Goal: Transaction & Acquisition: Purchase product/service

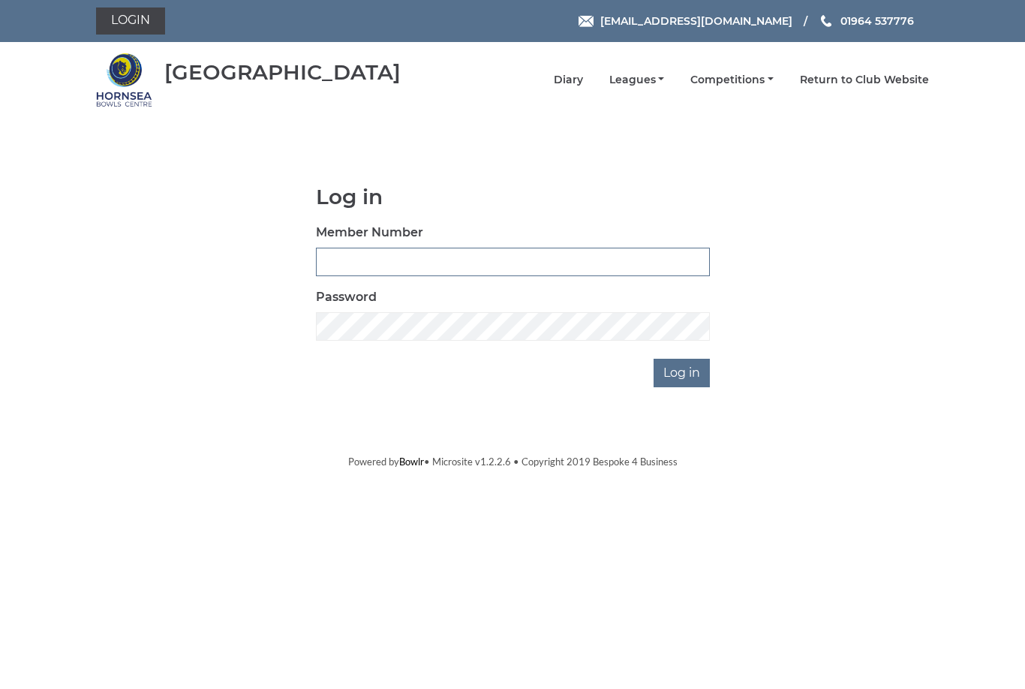
type input "1110"
click at [683, 372] on input "Log in" at bounding box center [681, 373] width 56 height 29
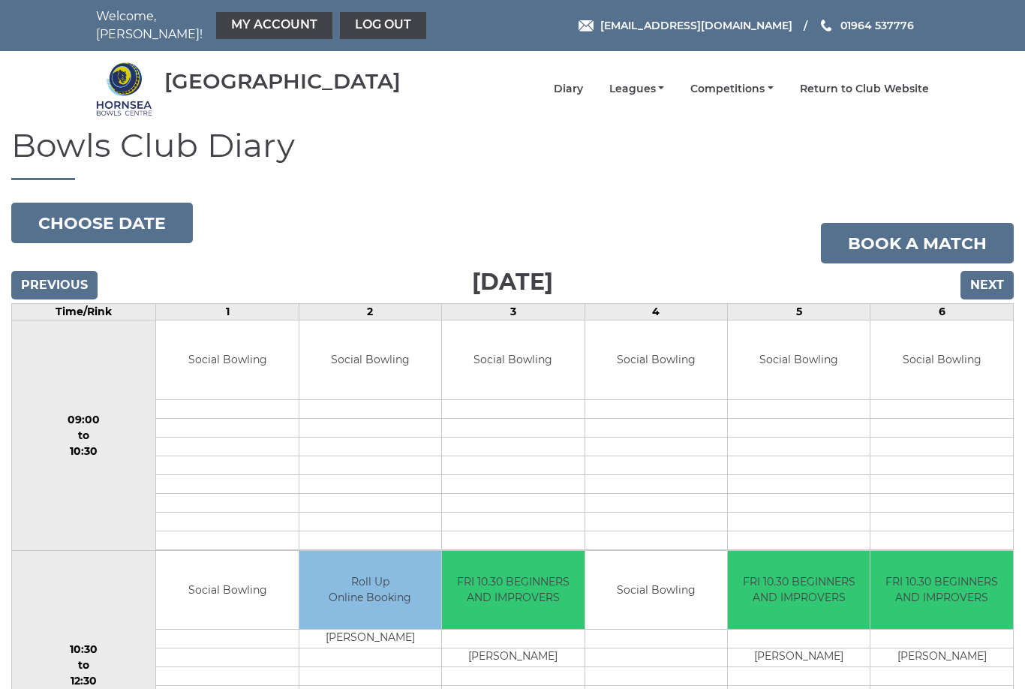
click at [277, 17] on link "My Account" at bounding box center [274, 25] width 116 height 27
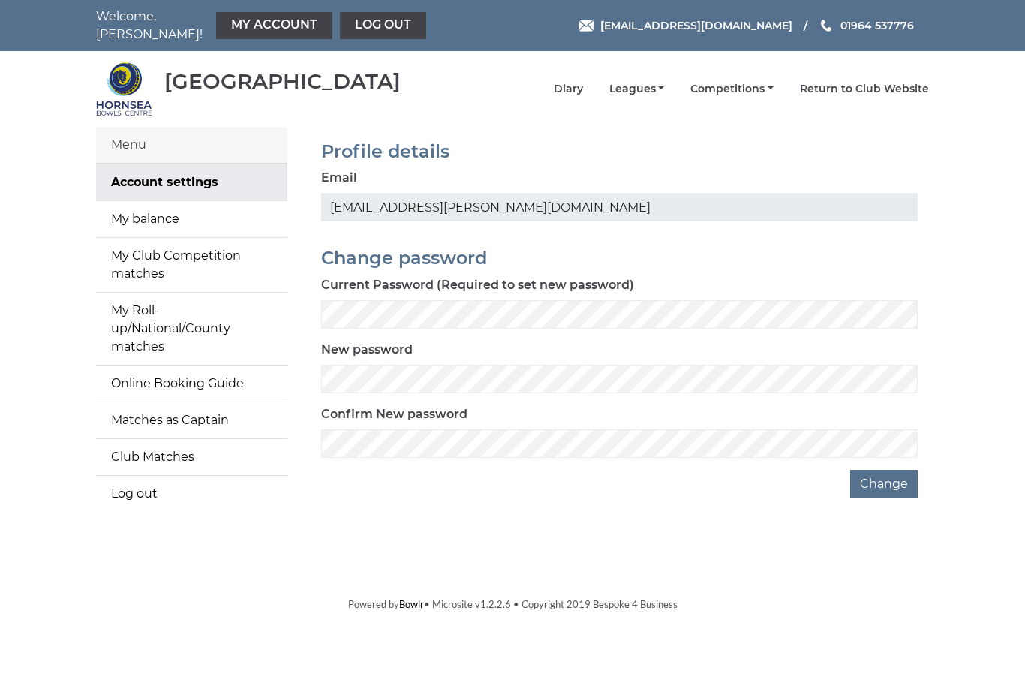
click at [178, 211] on link "My balance" at bounding box center [191, 219] width 191 height 36
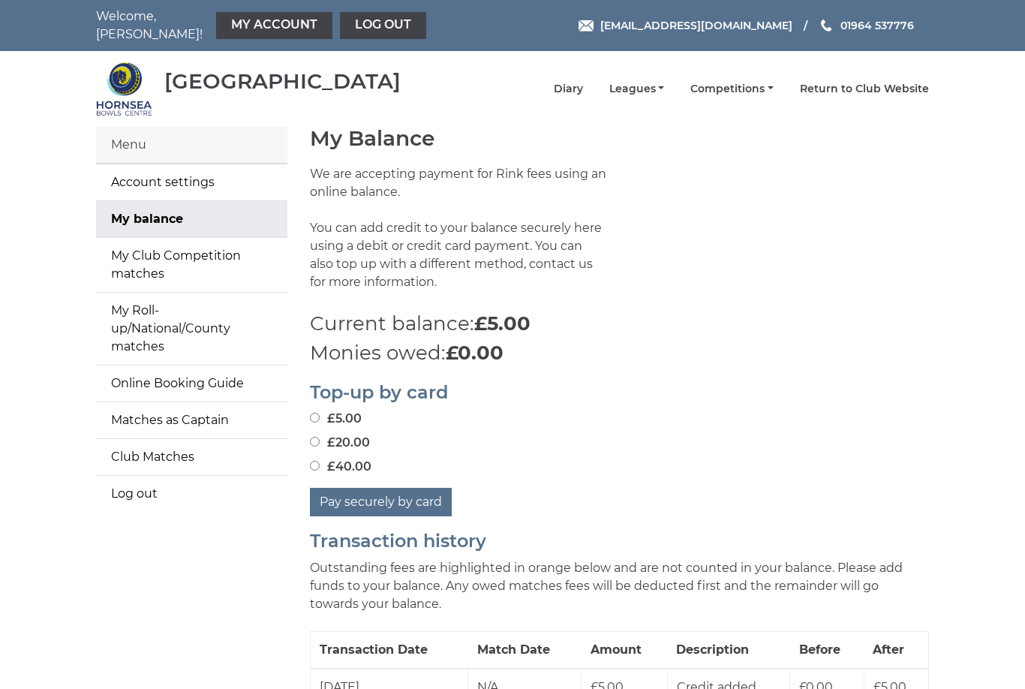
click at [665, 82] on link "Leagues" at bounding box center [637, 89] width 56 height 14
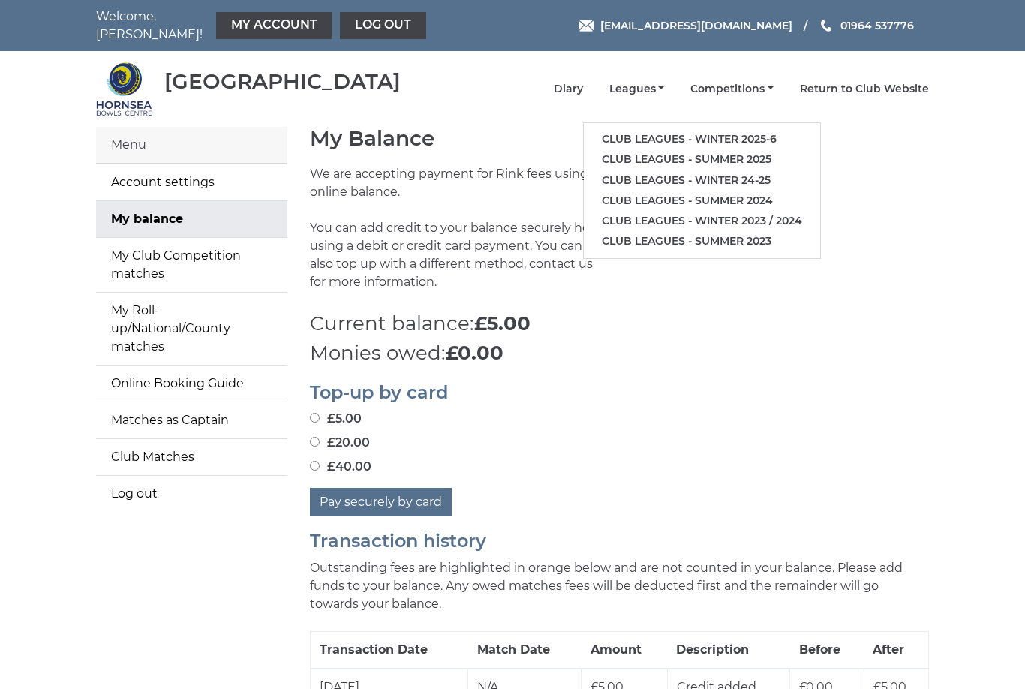
click at [791, 129] on link "Club leagues - Winter 2025-6" at bounding box center [702, 139] width 236 height 20
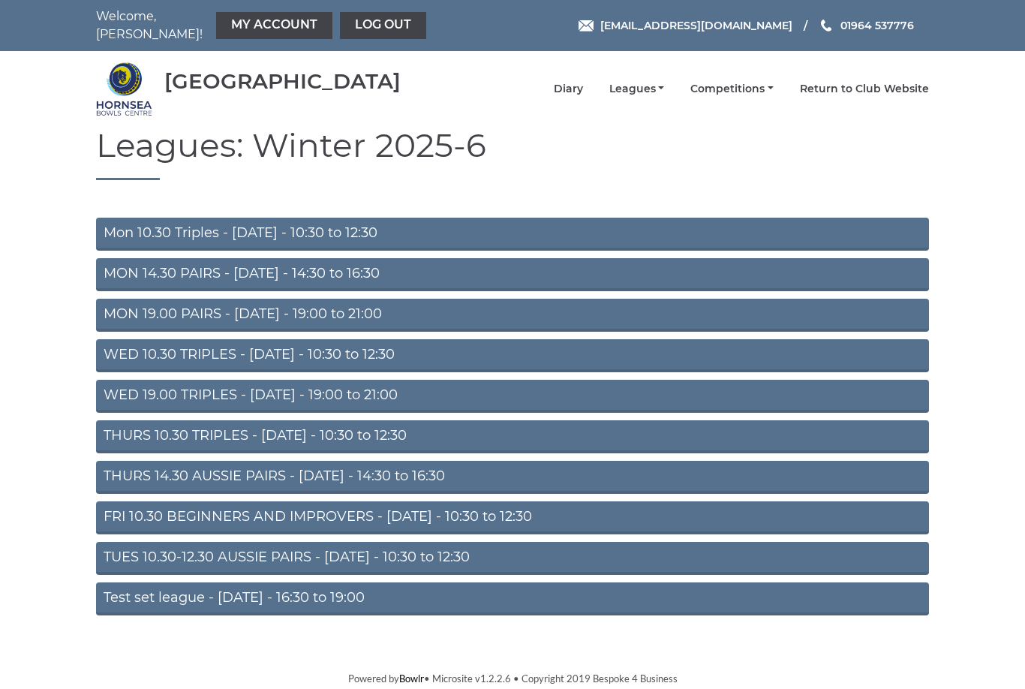
click at [476, 509] on link "FRI 10.30 BEGINNERS AND IMPROVERS - Friday - 10:30 to 12:30" at bounding box center [512, 517] width 833 height 33
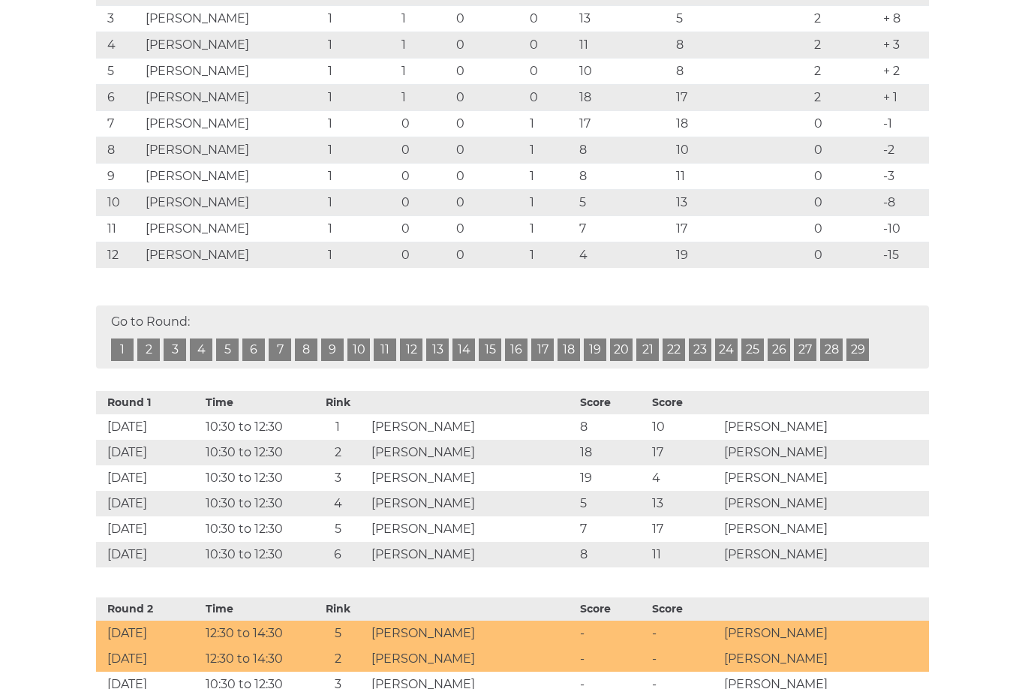
scroll to position [439, 0]
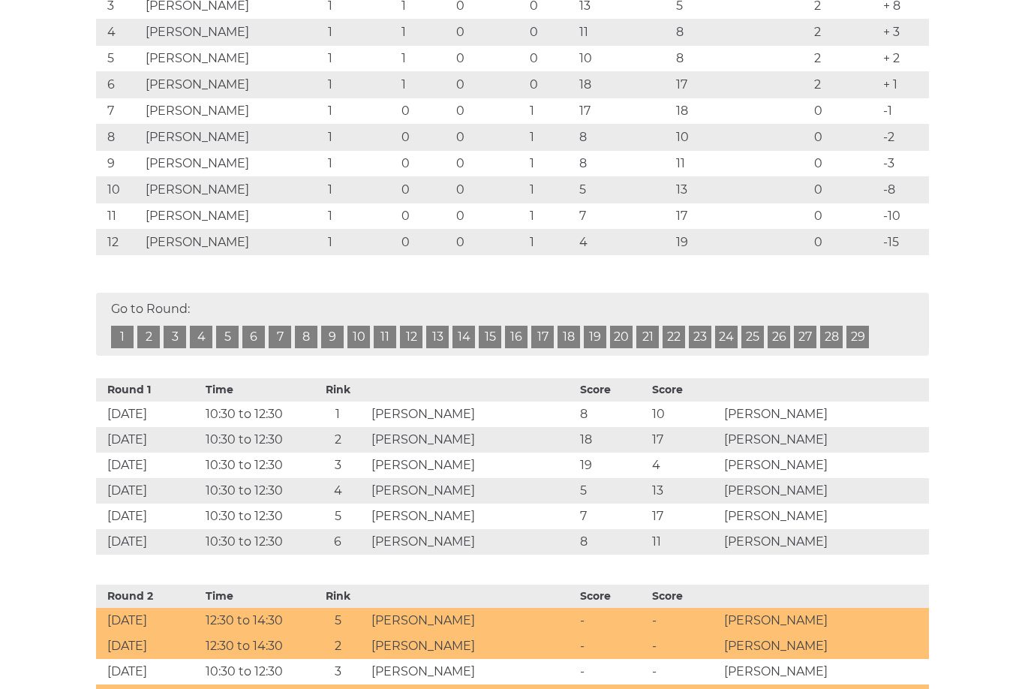
click at [185, 506] on td "12 Sep 2025" at bounding box center [149, 517] width 106 height 26
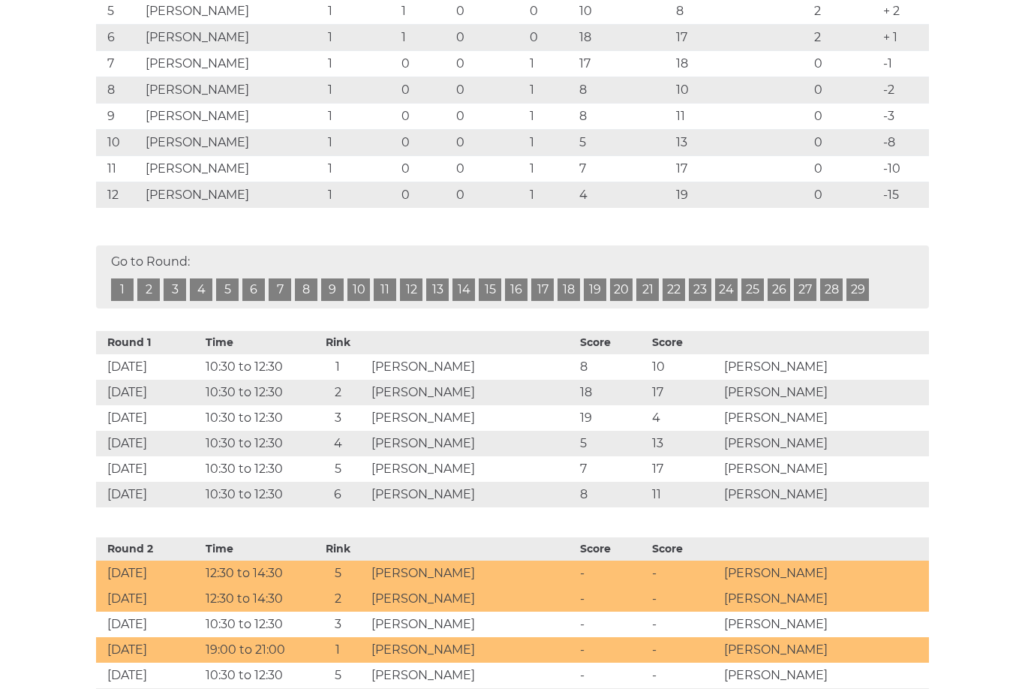
scroll to position [548, 0]
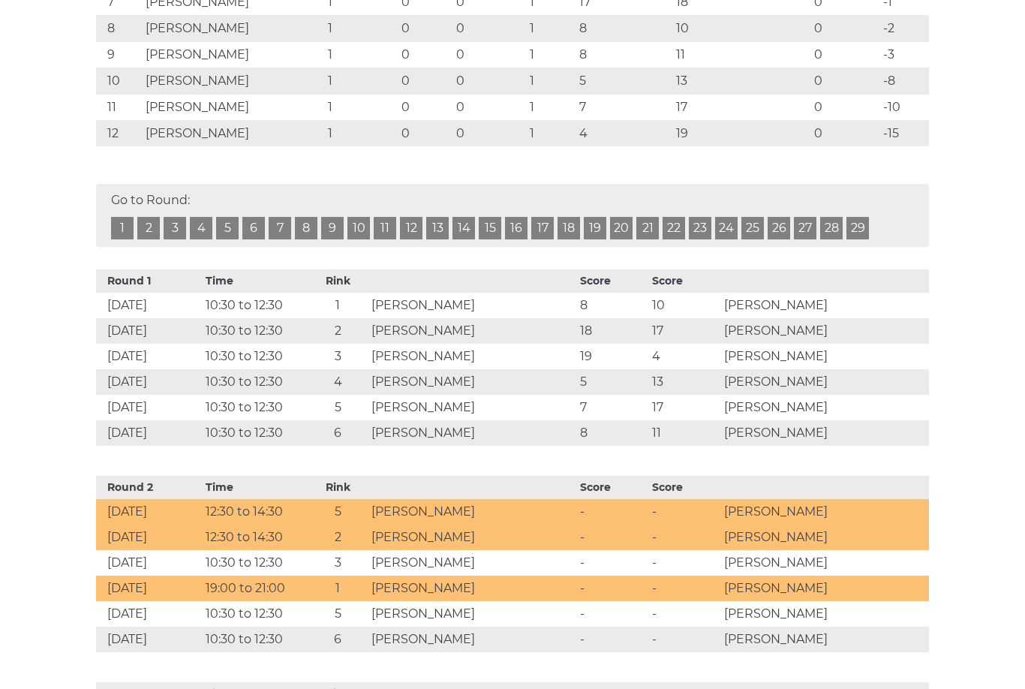
click at [902, 524] on td "Philip Day" at bounding box center [824, 537] width 209 height 26
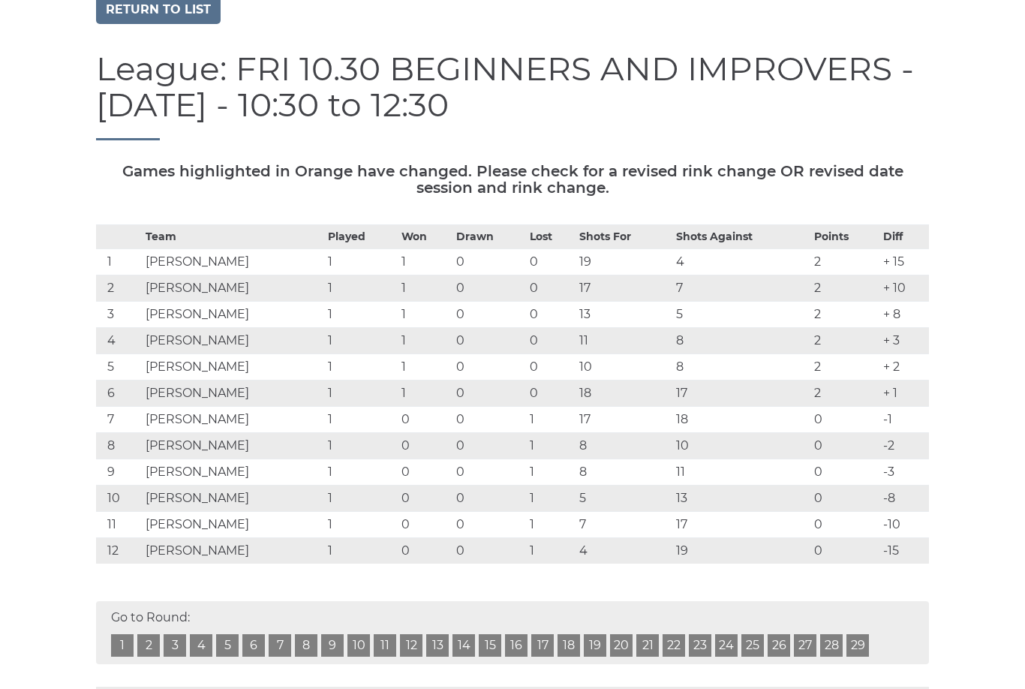
scroll to position [0, 0]
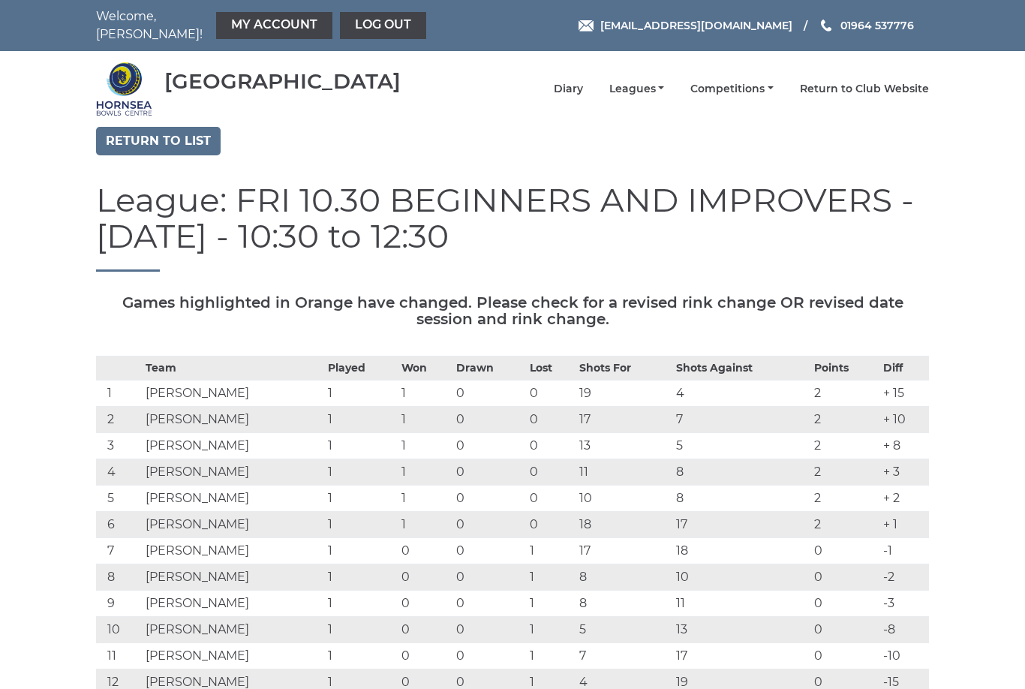
click at [583, 82] on link "Diary" at bounding box center [568, 89] width 29 height 14
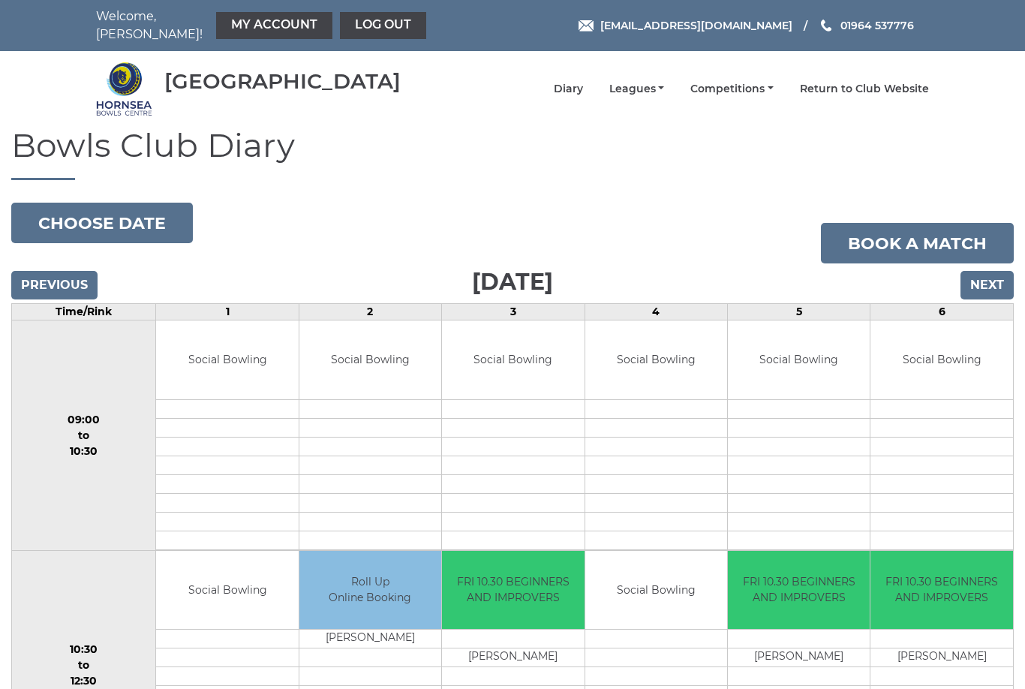
click at [70, 271] on input "Previous" at bounding box center [54, 285] width 86 height 29
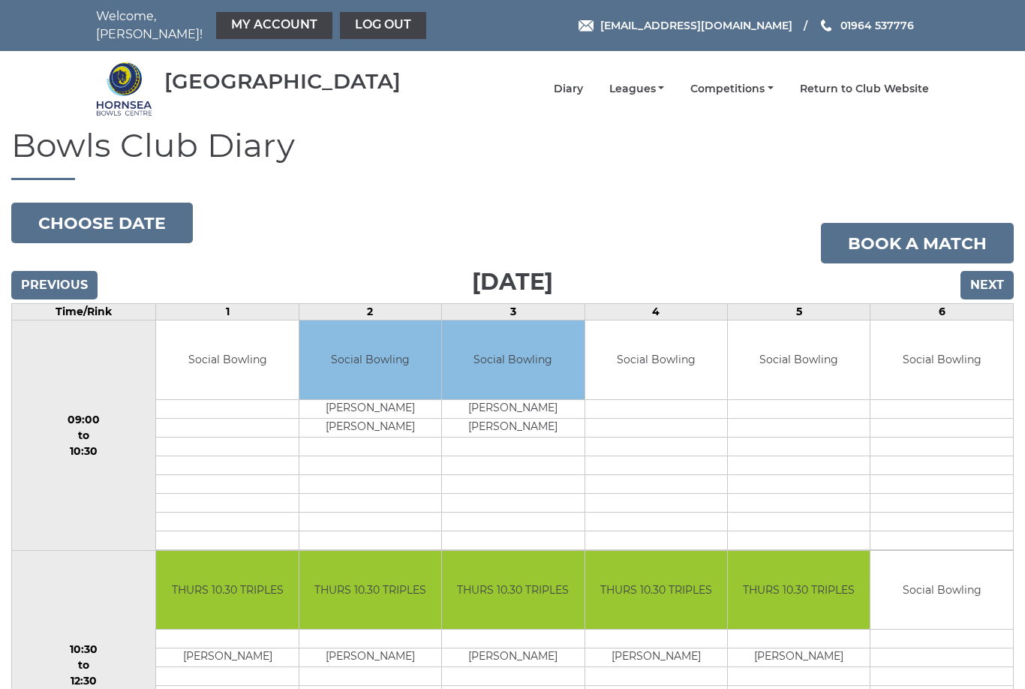
click at [68, 275] on input "Previous" at bounding box center [54, 285] width 86 height 29
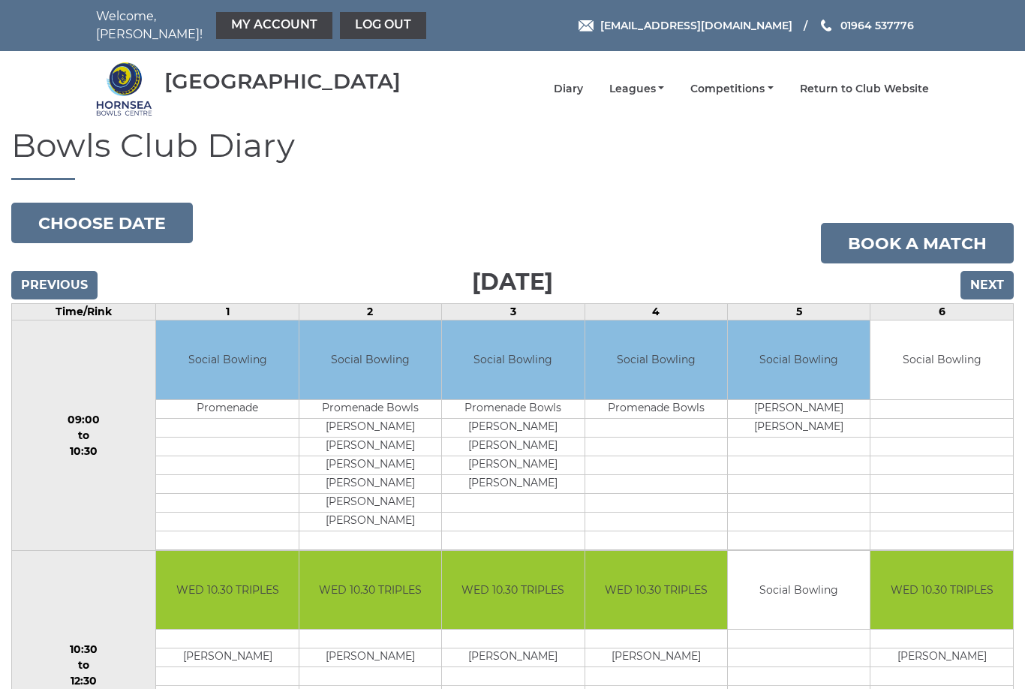
click at [66, 282] on input "Previous" at bounding box center [54, 285] width 86 height 29
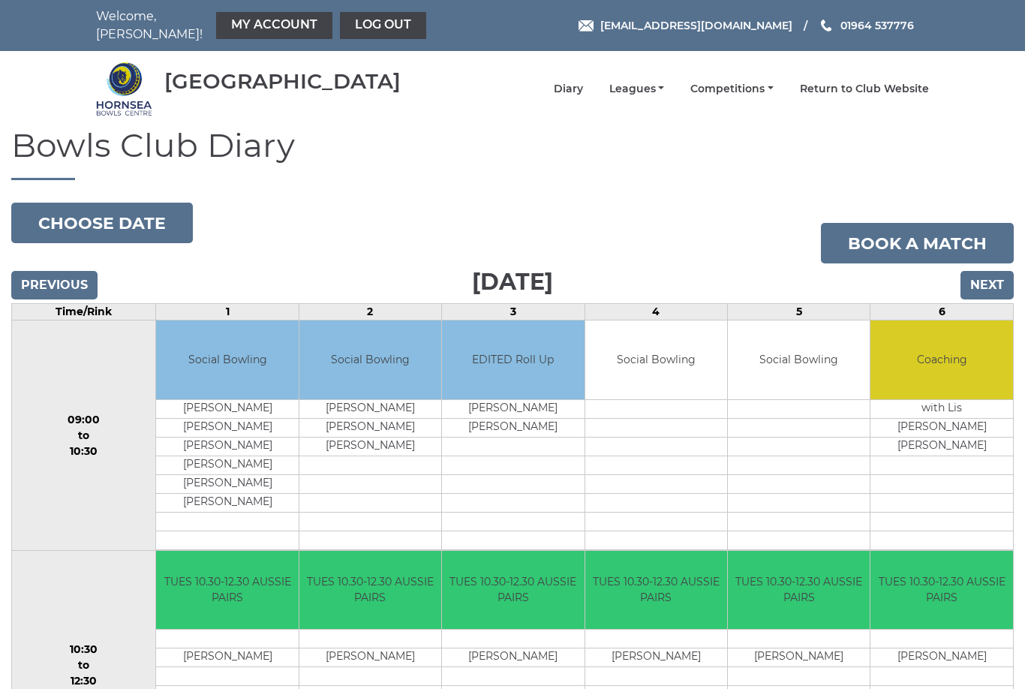
click at [69, 281] on input "Previous" at bounding box center [54, 285] width 86 height 29
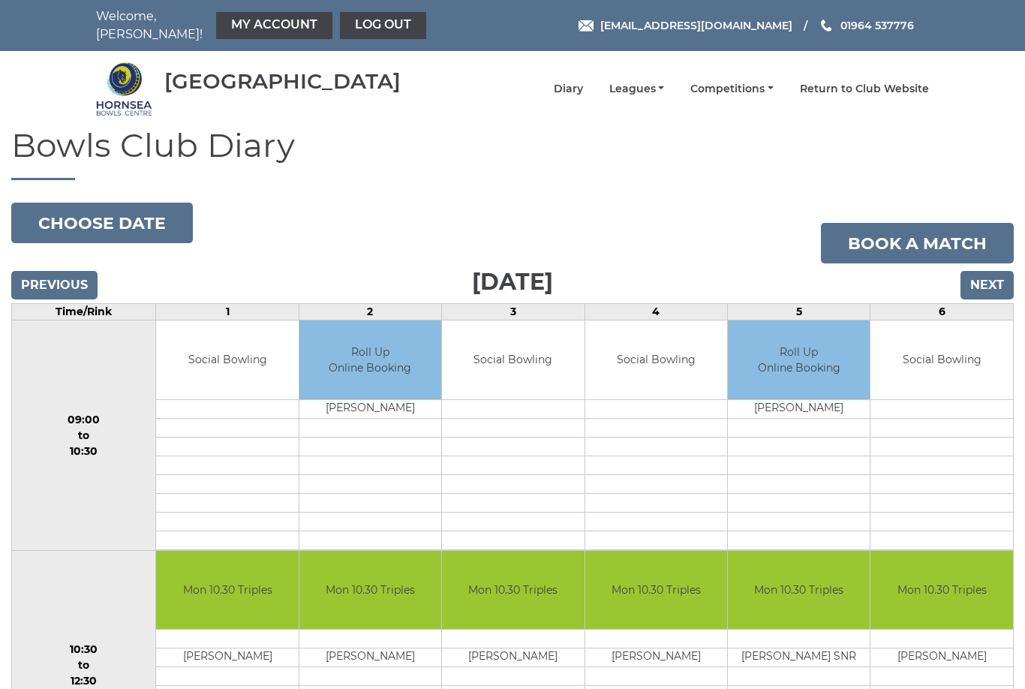
click at [73, 278] on input "Previous" at bounding box center [54, 285] width 86 height 29
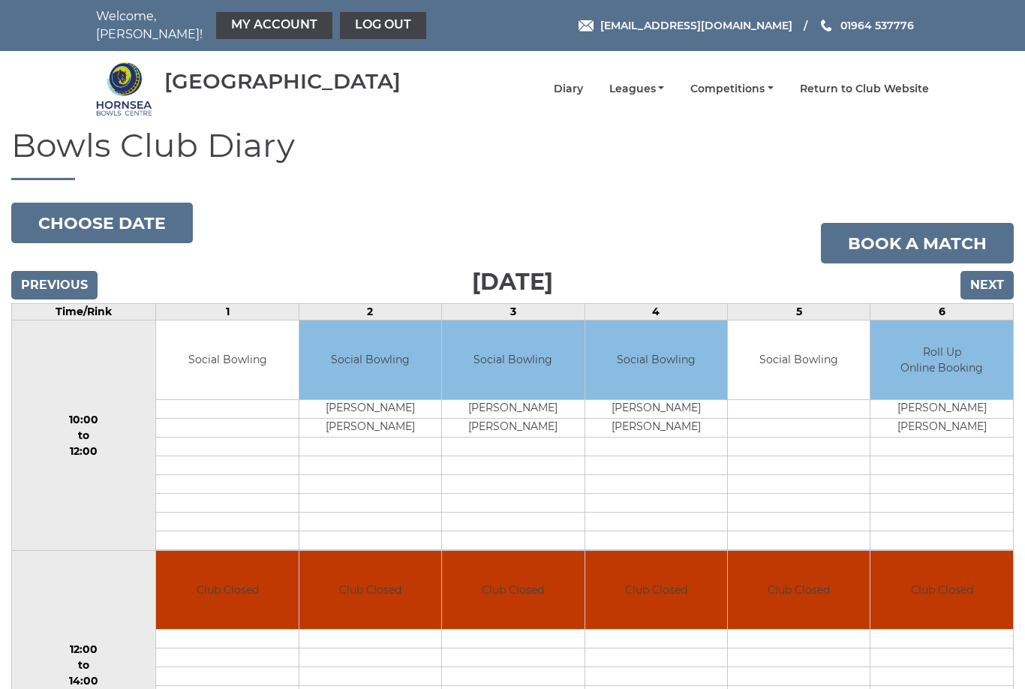
click at [70, 282] on input "Previous" at bounding box center [54, 285] width 86 height 29
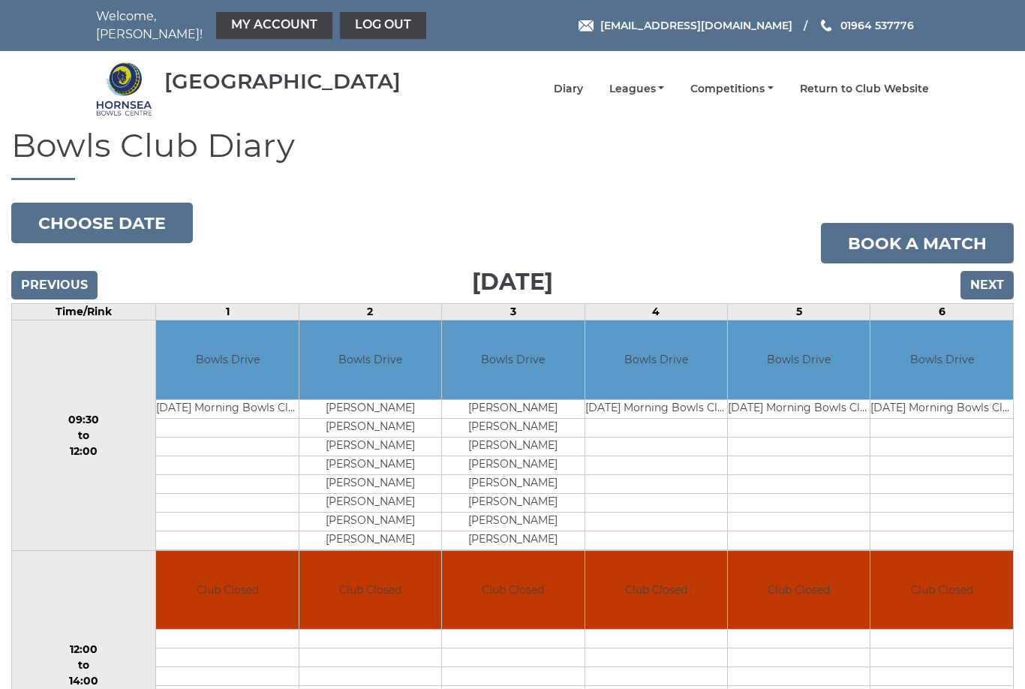
click at [75, 284] on input "Previous" at bounding box center [54, 285] width 86 height 29
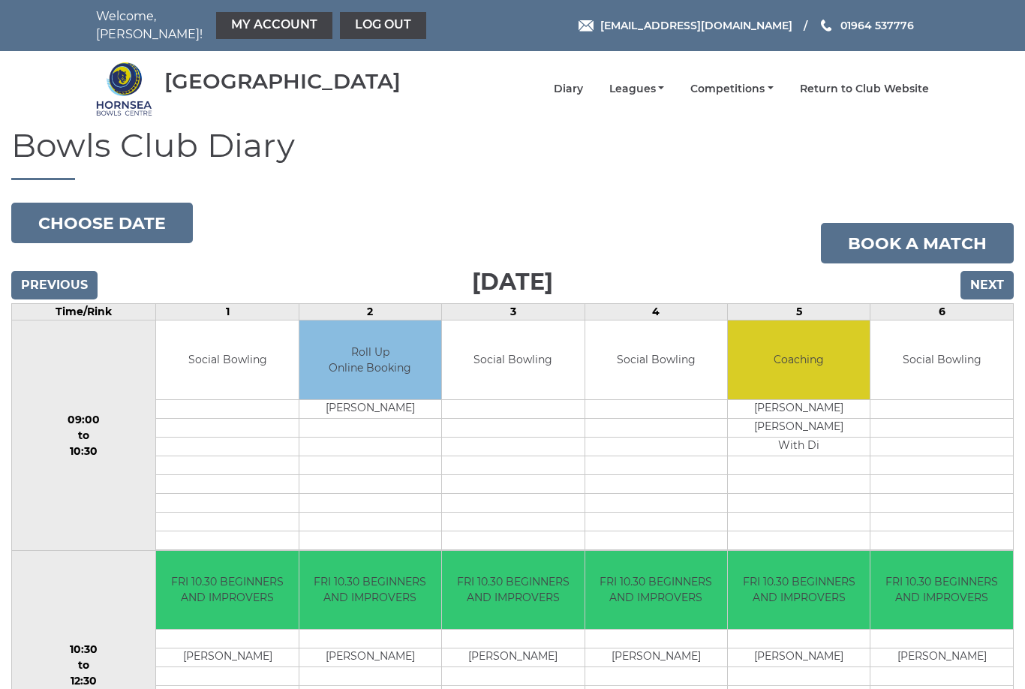
click at [273, 23] on link "My Account" at bounding box center [274, 25] width 116 height 27
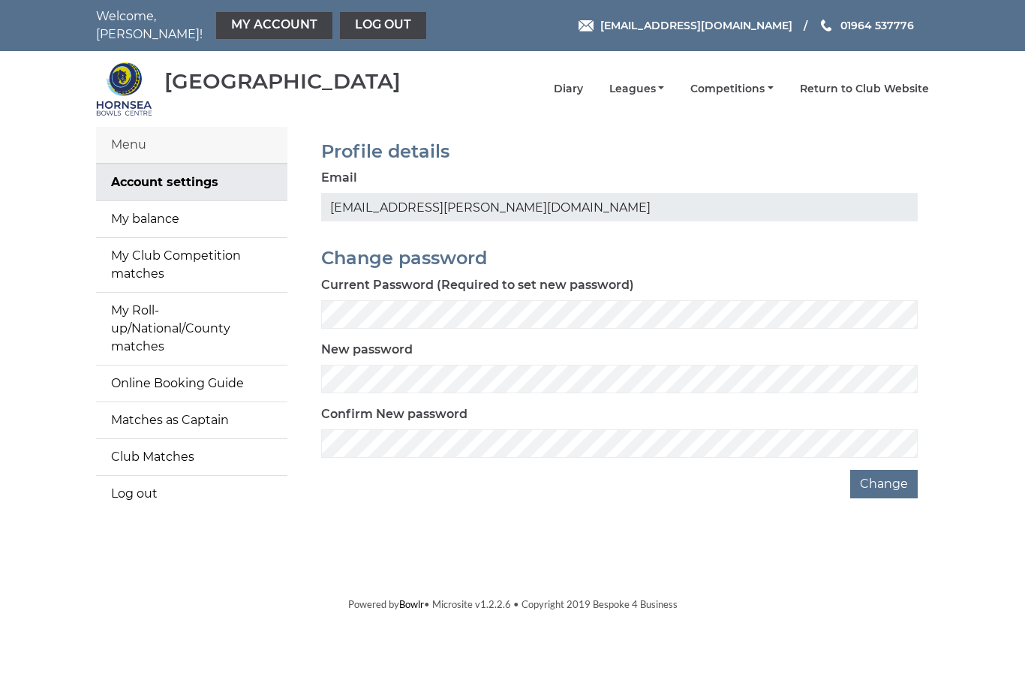
click at [180, 260] on link "My Club Competition matches" at bounding box center [191, 265] width 191 height 54
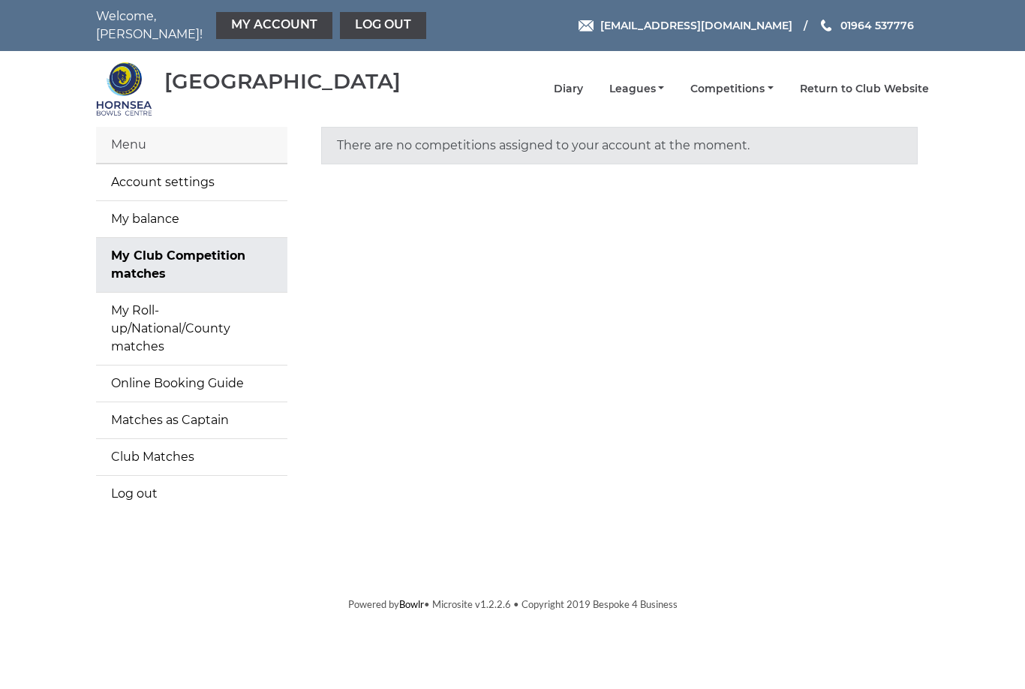
click at [187, 602] on html "Welcome, [PERSON_NAME]! My Account Log out [EMAIL_ADDRESS][DOMAIN_NAME] 01964 5…" at bounding box center [512, 306] width 1025 height 612
click at [152, 597] on div "Powered by Bowlr • Microsite v1.2.2.6 • Copyright 2019 Bespoke 4 Business" at bounding box center [512, 604] width 855 height 15
click at [137, 612] on html "Welcome, Colin! My Account Log out hornseaindoorbowls@gmail.com 01964 537776" at bounding box center [512, 306] width 1025 height 612
click at [172, 439] on link "Club Matches" at bounding box center [191, 457] width 191 height 36
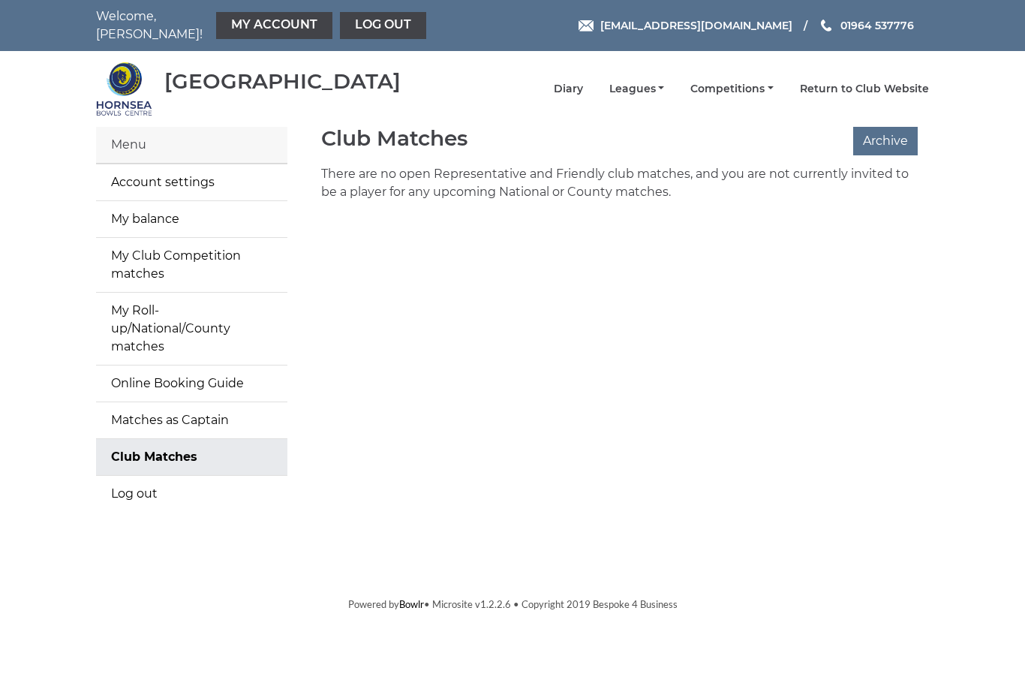
click at [167, 216] on link "My balance" at bounding box center [191, 219] width 191 height 36
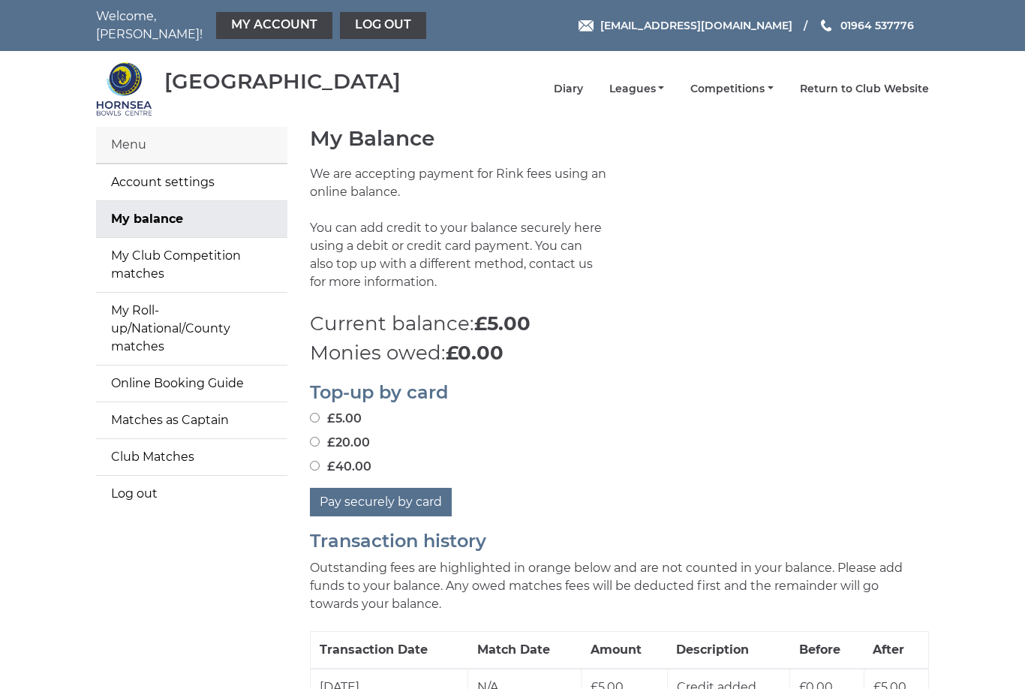
click at [313, 413] on input "£5.00" at bounding box center [315, 418] width 10 height 10
radio input "true"
click at [369, 488] on button "Pay securely by card" at bounding box center [381, 502] width 142 height 29
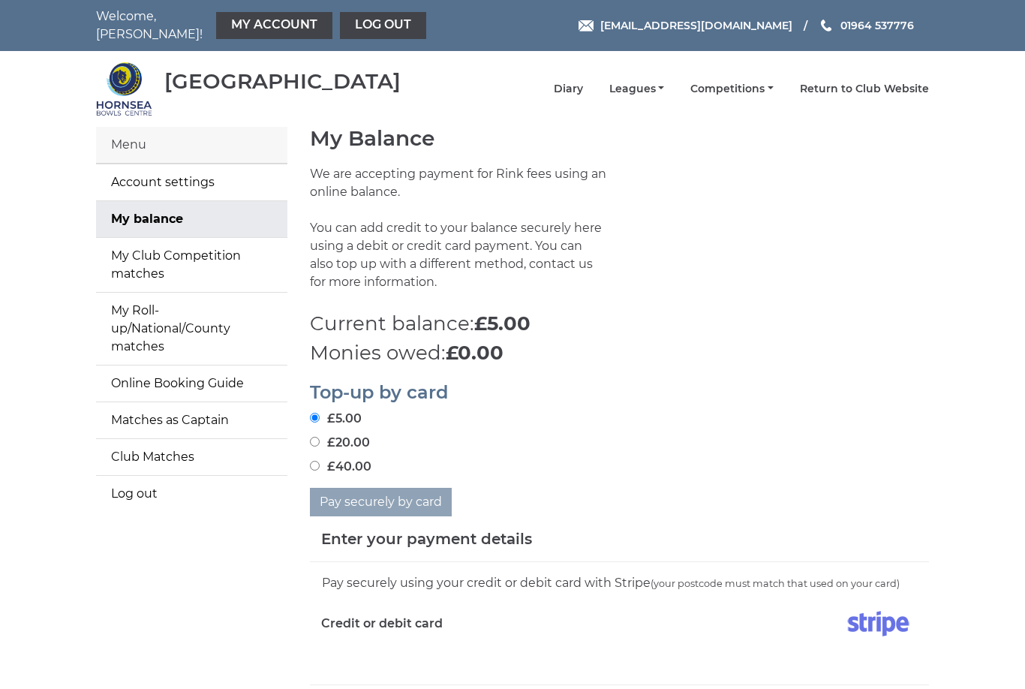
click at [359, 26] on link "Log out" at bounding box center [383, 25] width 86 height 27
